Goal: Information Seeking & Learning: Find specific fact

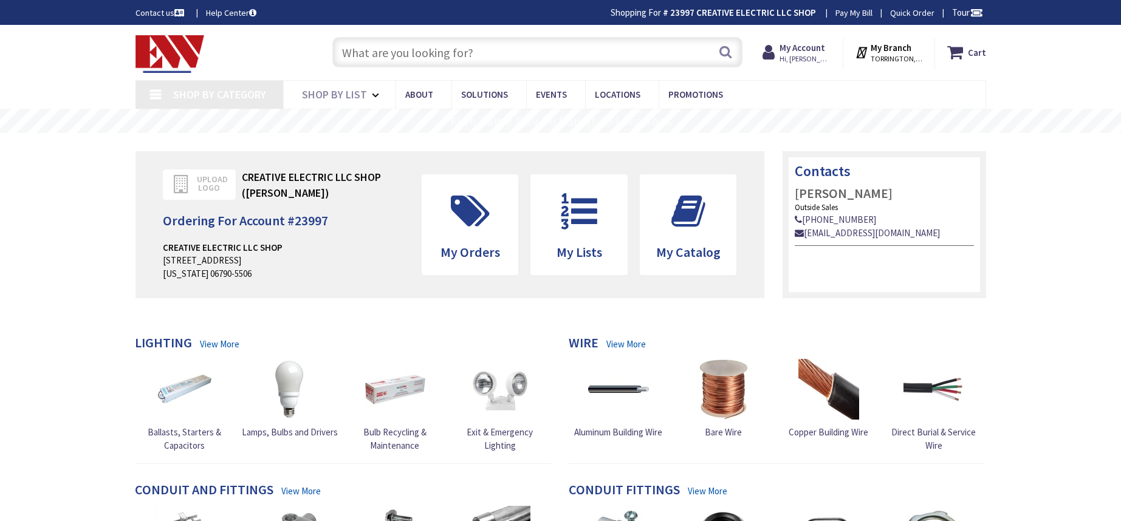
click at [615, 58] on input "text" at bounding box center [537, 52] width 410 height 30
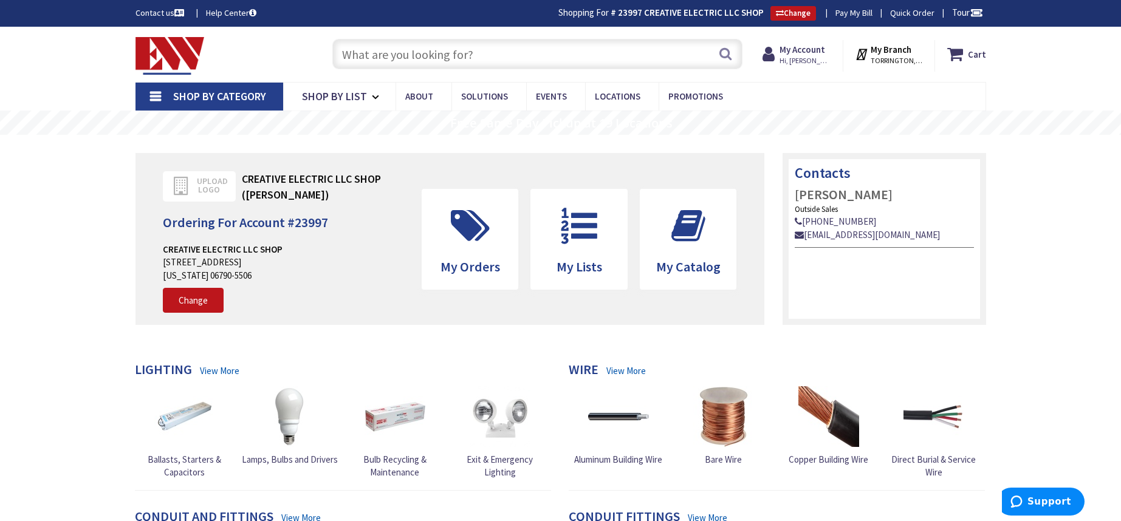
type input "[STREET_ADDRESS]"
click at [535, 56] on input "text" at bounding box center [537, 54] width 410 height 30
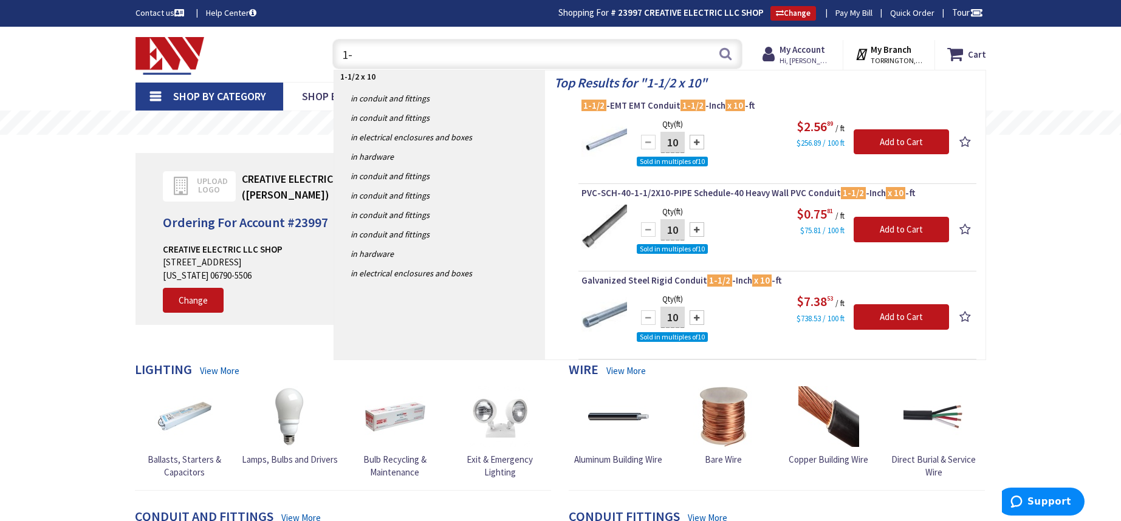
type input "1"
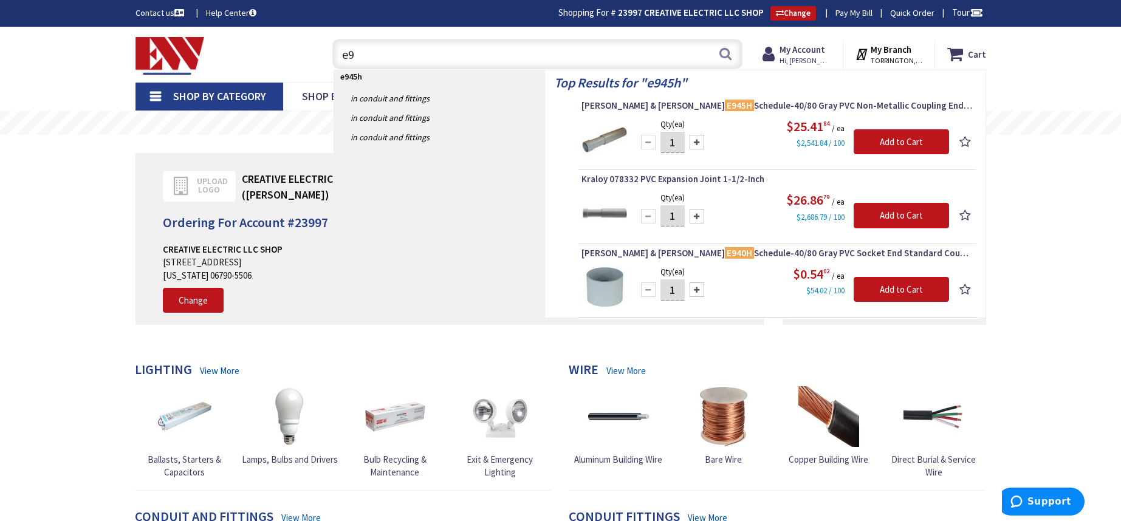
type input "e"
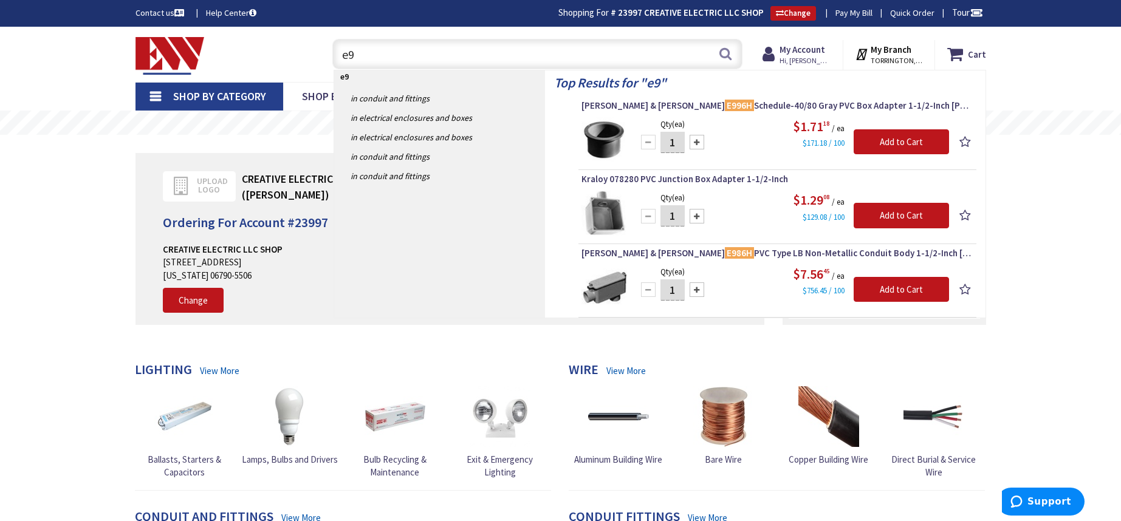
type input "e"
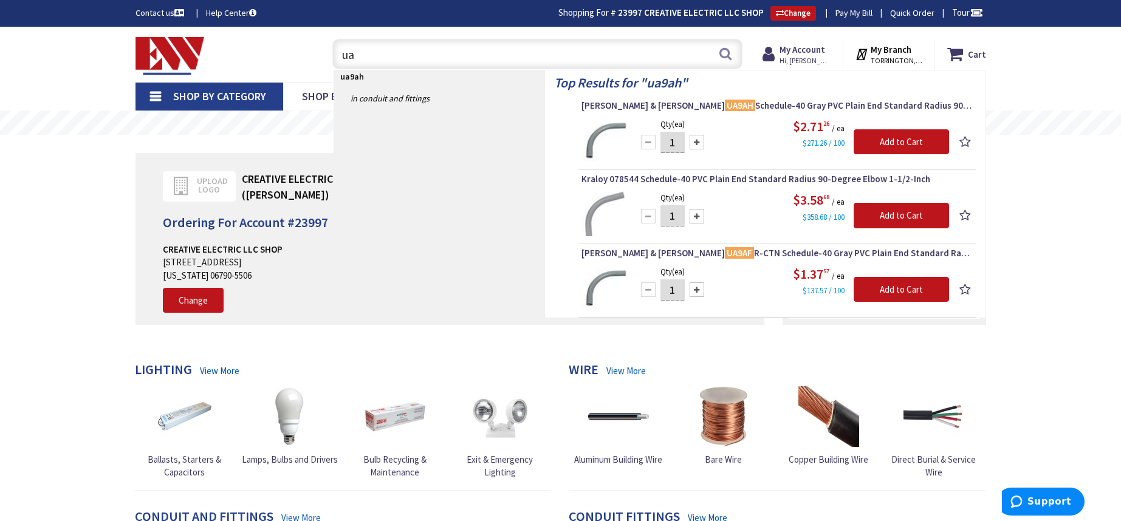
type input "u"
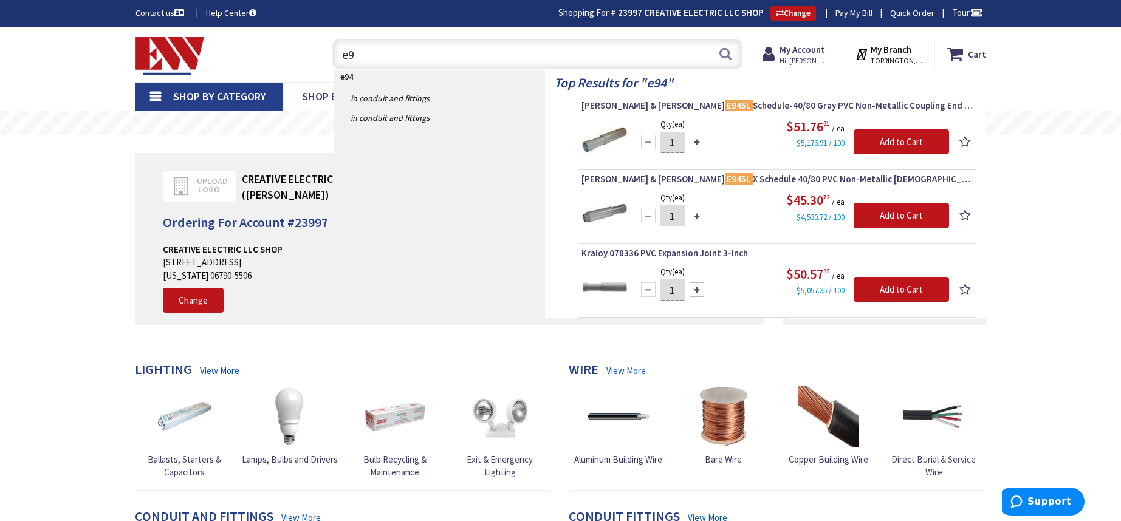
type input "e"
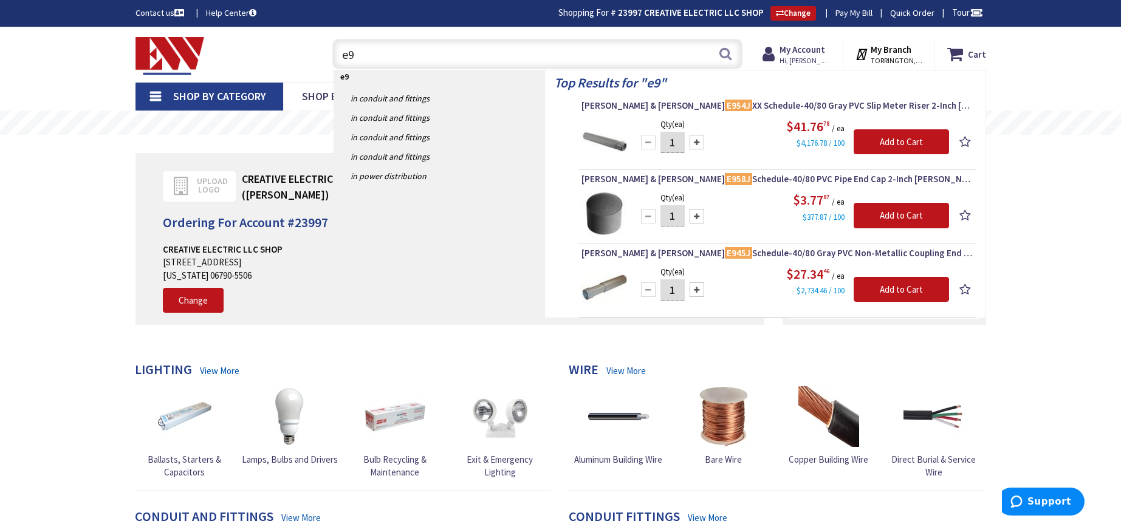
type input "e"
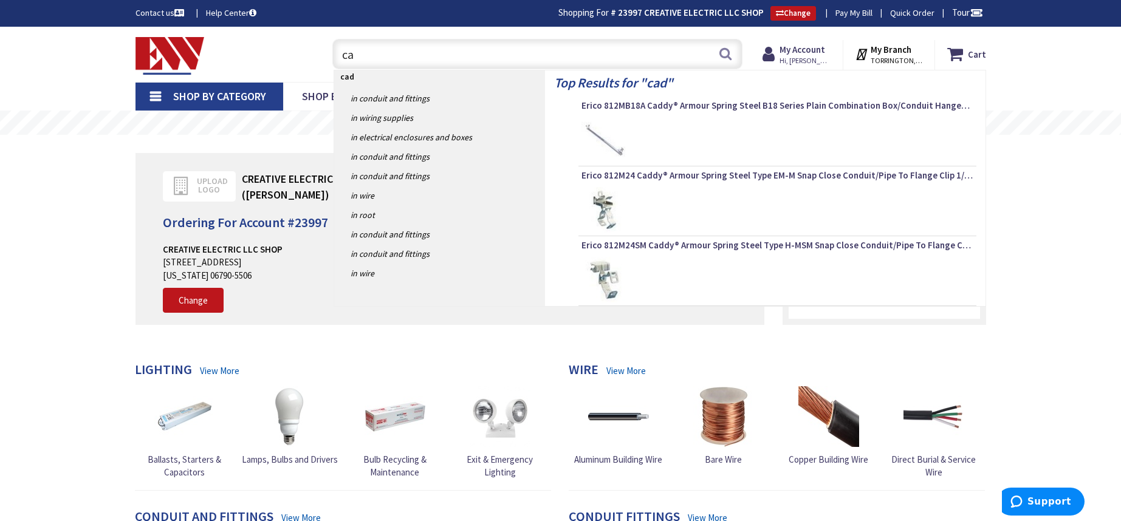
type input "c"
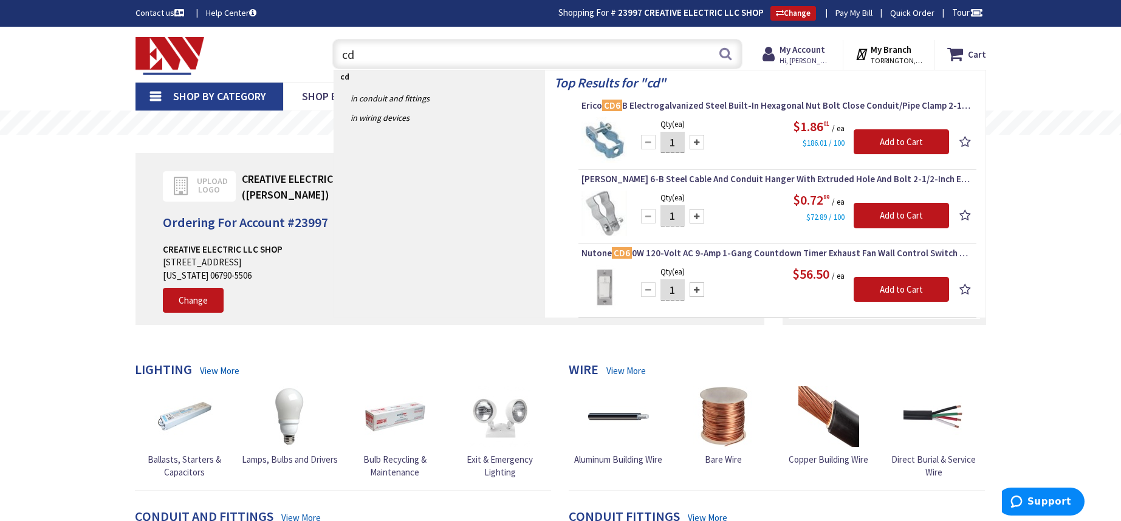
type input "c"
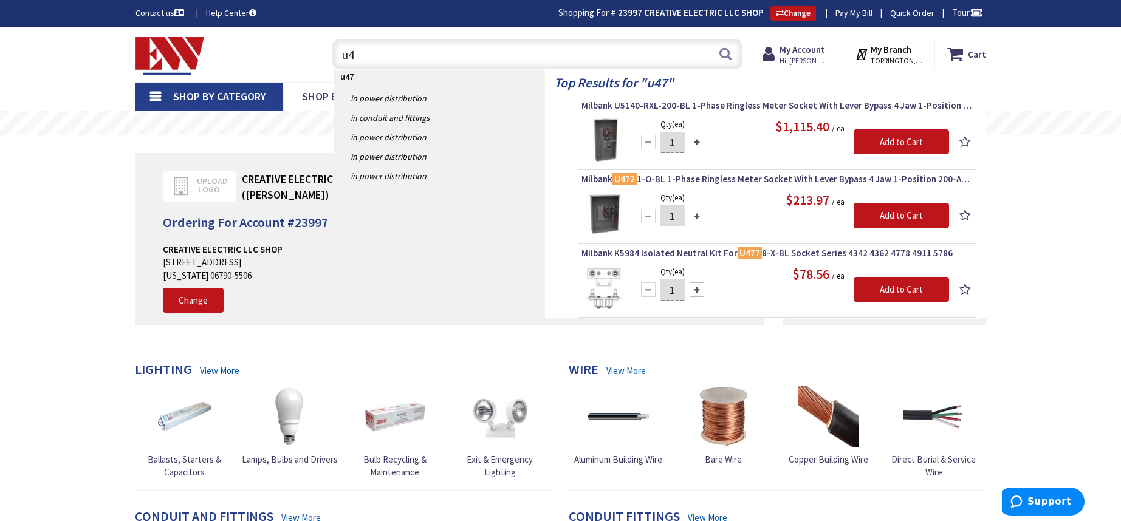
type input "u"
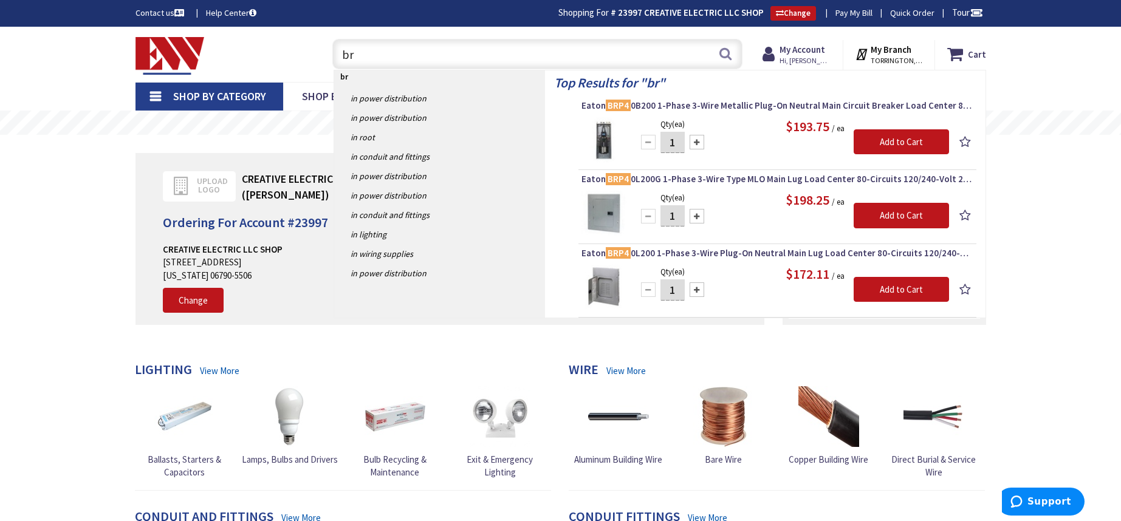
type input "b"
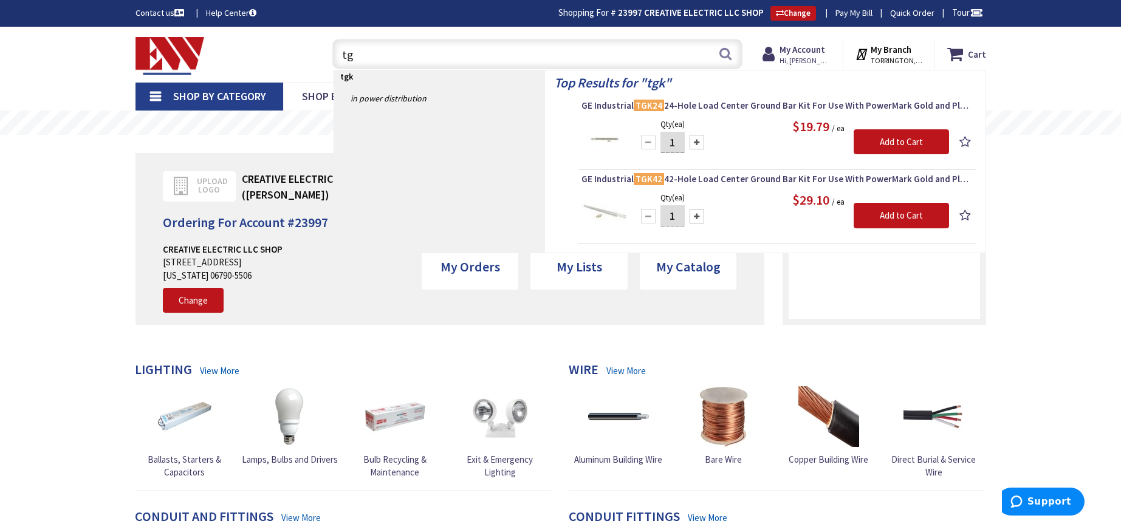
type input "t"
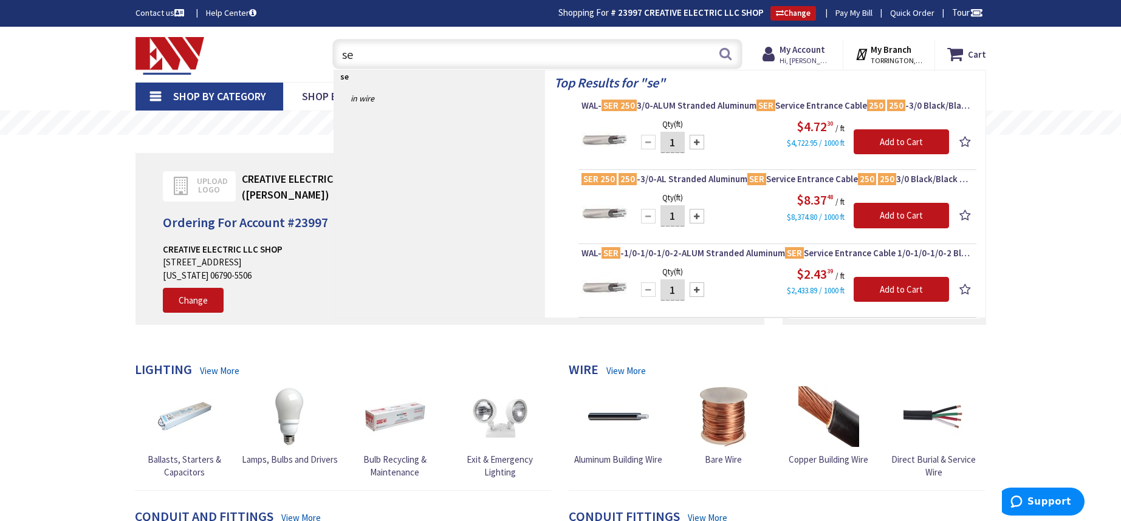
type input "s"
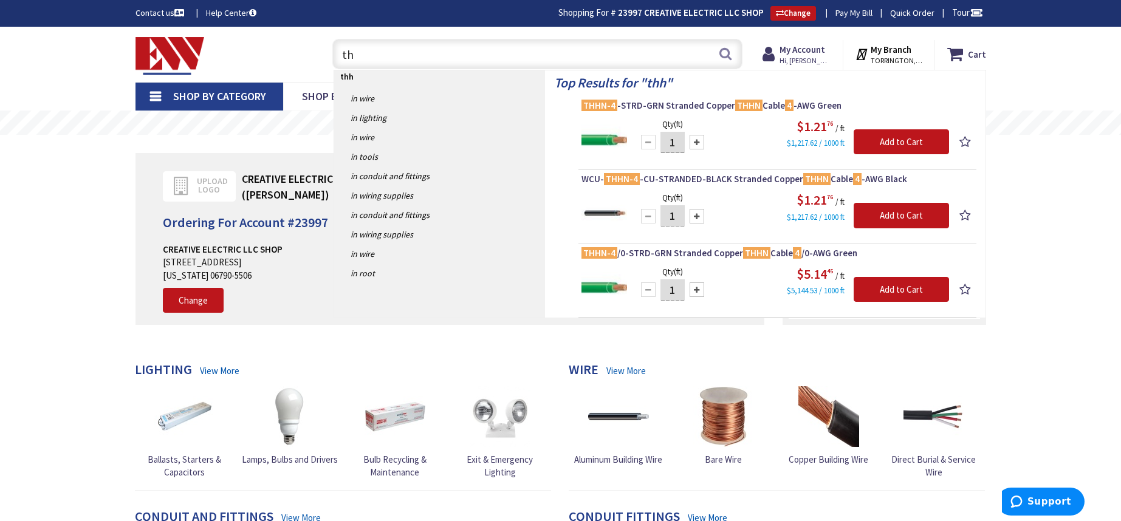
type input "t"
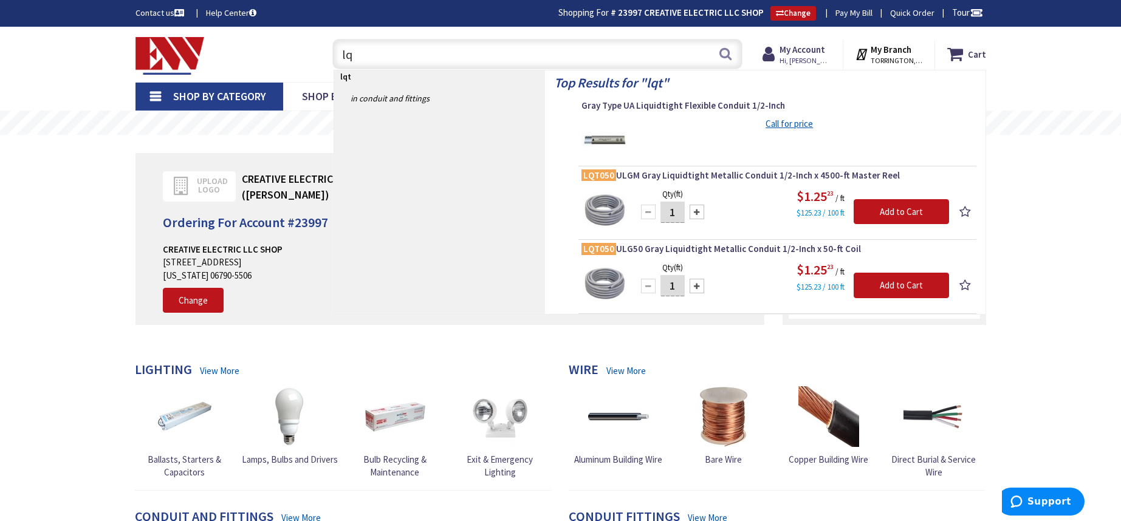
type input "l"
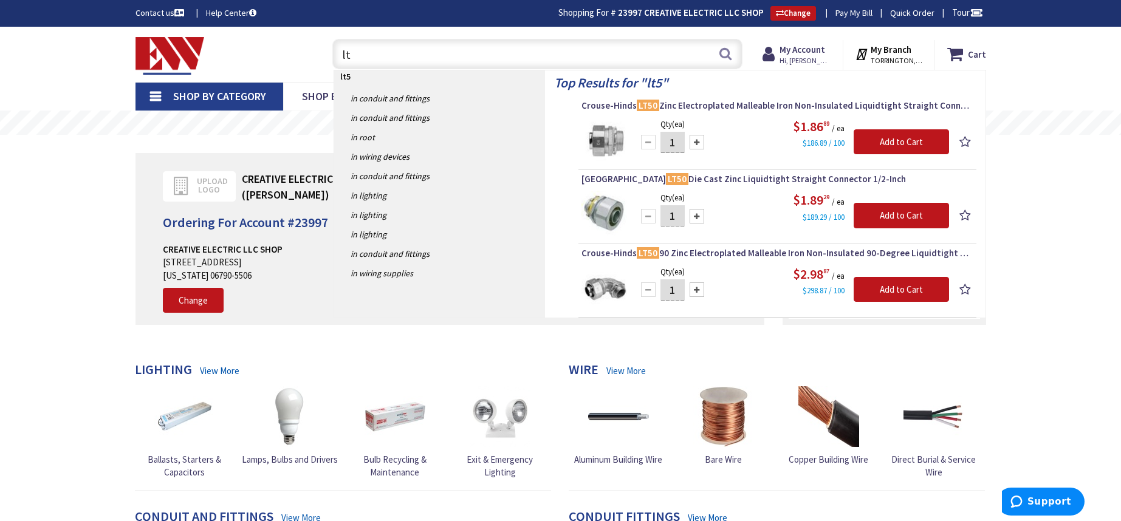
type input "l"
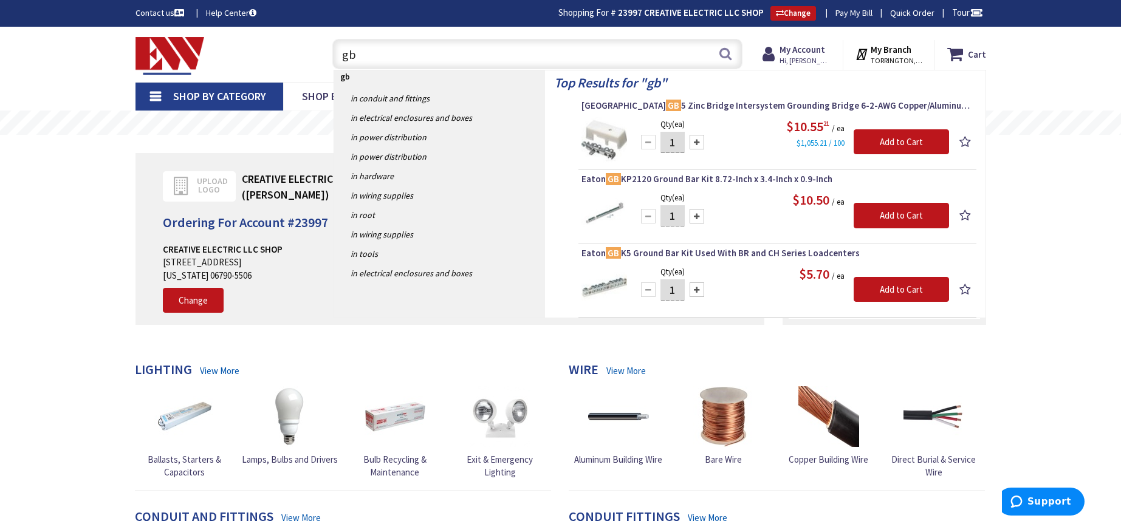
type input "g"
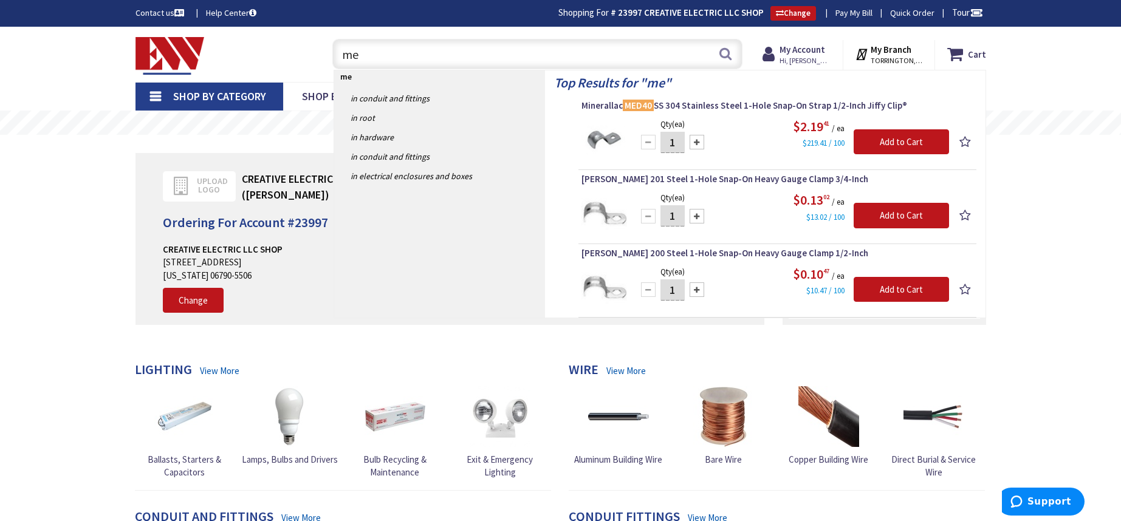
type input "m"
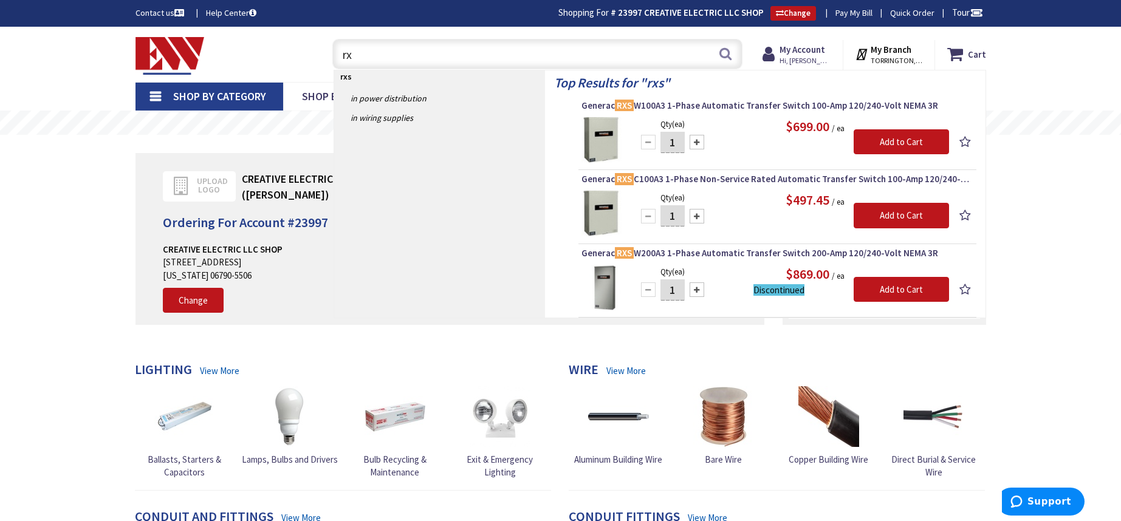
type input "r"
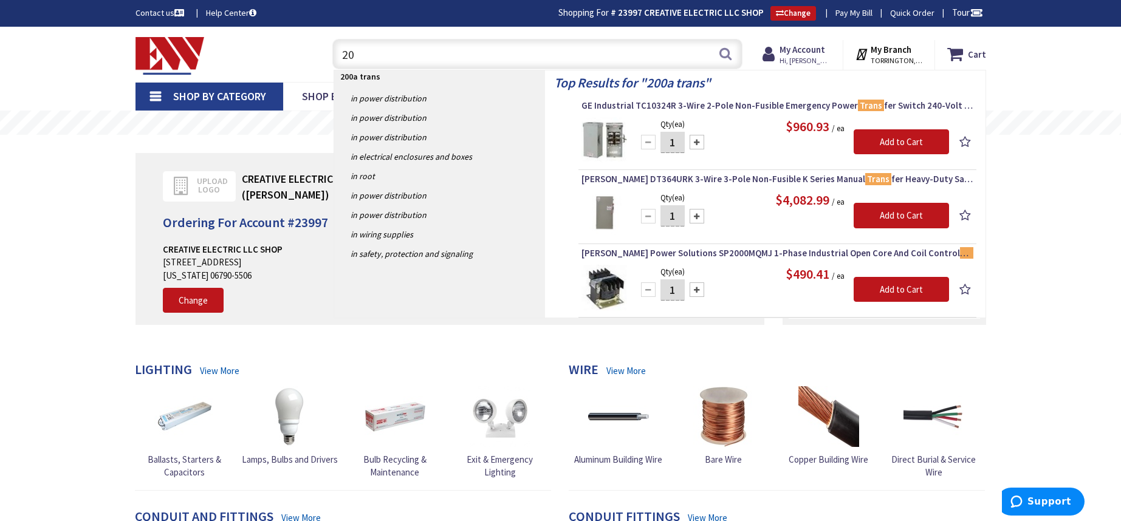
type input "2"
